Goal: Complete application form

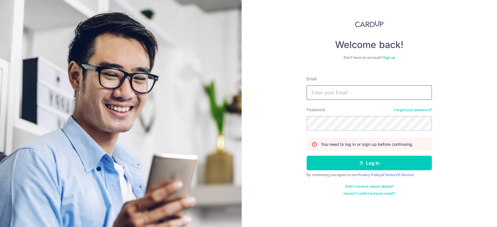
drag, startPoint x: 0, startPoint y: 0, endPoint x: 345, endPoint y: 95, distance: 357.8
click at [345, 95] on input "Email" at bounding box center [369, 92] width 125 height 15
type input "[EMAIL_ADDRESS][DOMAIN_NAME]"
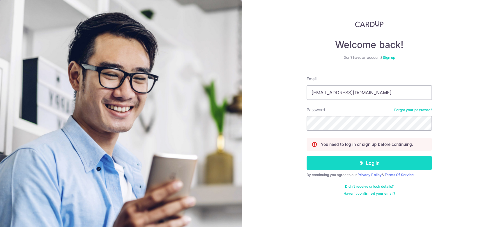
click at [331, 158] on button "Log in" at bounding box center [369, 163] width 125 height 15
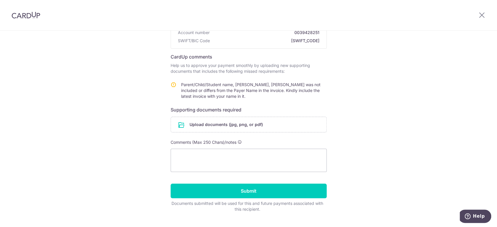
scroll to position [78, 0]
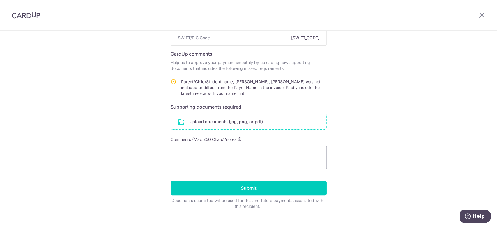
click at [249, 127] on input "file" at bounding box center [249, 121] width 156 height 15
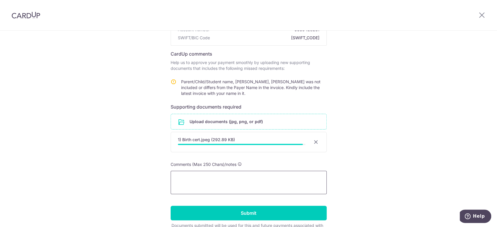
click at [190, 176] on textarea at bounding box center [249, 182] width 156 height 23
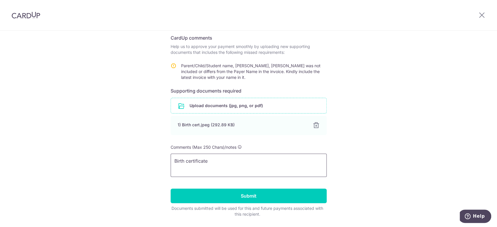
scroll to position [110, 0]
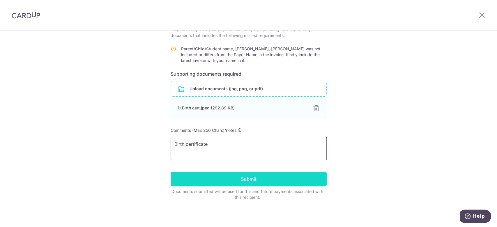
type textarea "Birth certificate"
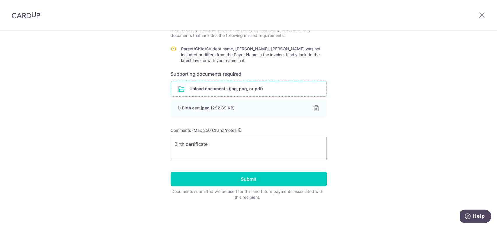
click at [300, 181] on input "Submit" at bounding box center [249, 179] width 156 height 15
